Goal: Find contact information: Find contact information

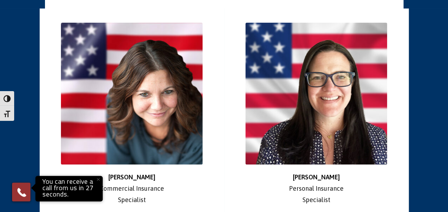
scroll to position [1381, 0]
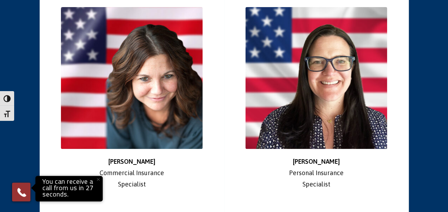
click at [341, 71] on img at bounding box center [316, 78] width 142 height 142
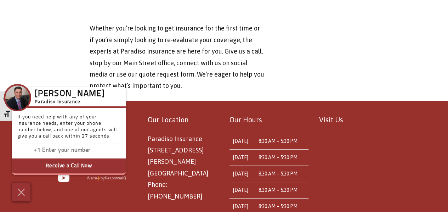
scroll to position [2613, 0]
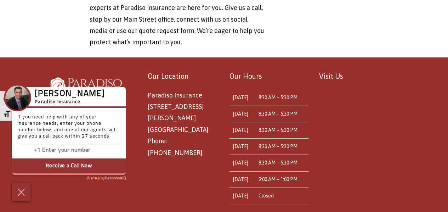
click at [150, 91] on span "Paradiso Insurance [STREET_ADDRESS][PERSON_NAME] Phone: [PHONE_NUMBER]" at bounding box center [178, 123] width 61 height 65
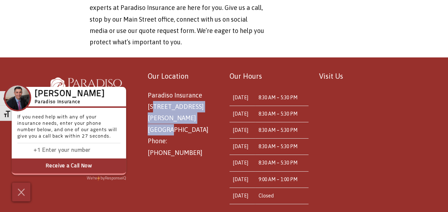
drag, startPoint x: 149, startPoint y: 68, endPoint x: 200, endPoint y: 83, distance: 53.1
click at [200, 91] on span "Paradiso Insurance [STREET_ADDRESS][PERSON_NAME] Phone: [PHONE_NUMBER]" at bounding box center [178, 123] width 61 height 65
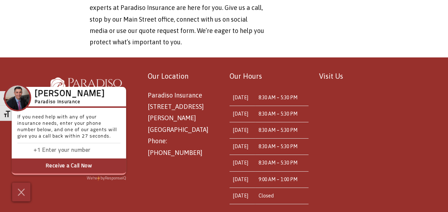
click at [146, 70] on div "Our Location Paradiso Insurance [STREET_ADDRESS][PERSON_NAME] Phone: [PHONE_NUM…" at bounding box center [179, 114] width 79 height 89
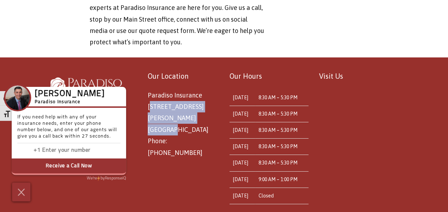
drag, startPoint x: 148, startPoint y: 69, endPoint x: 202, endPoint y: 83, distance: 56.2
click at [202, 90] on p "Paradiso Insurance [STREET_ADDRESS][PERSON_NAME] Phone: [PHONE_NUMBER]" at bounding box center [183, 124] width 71 height 69
copy span "[STREET_ADDRESS][PERSON_NAME]"
